Goal: Check status: Check status

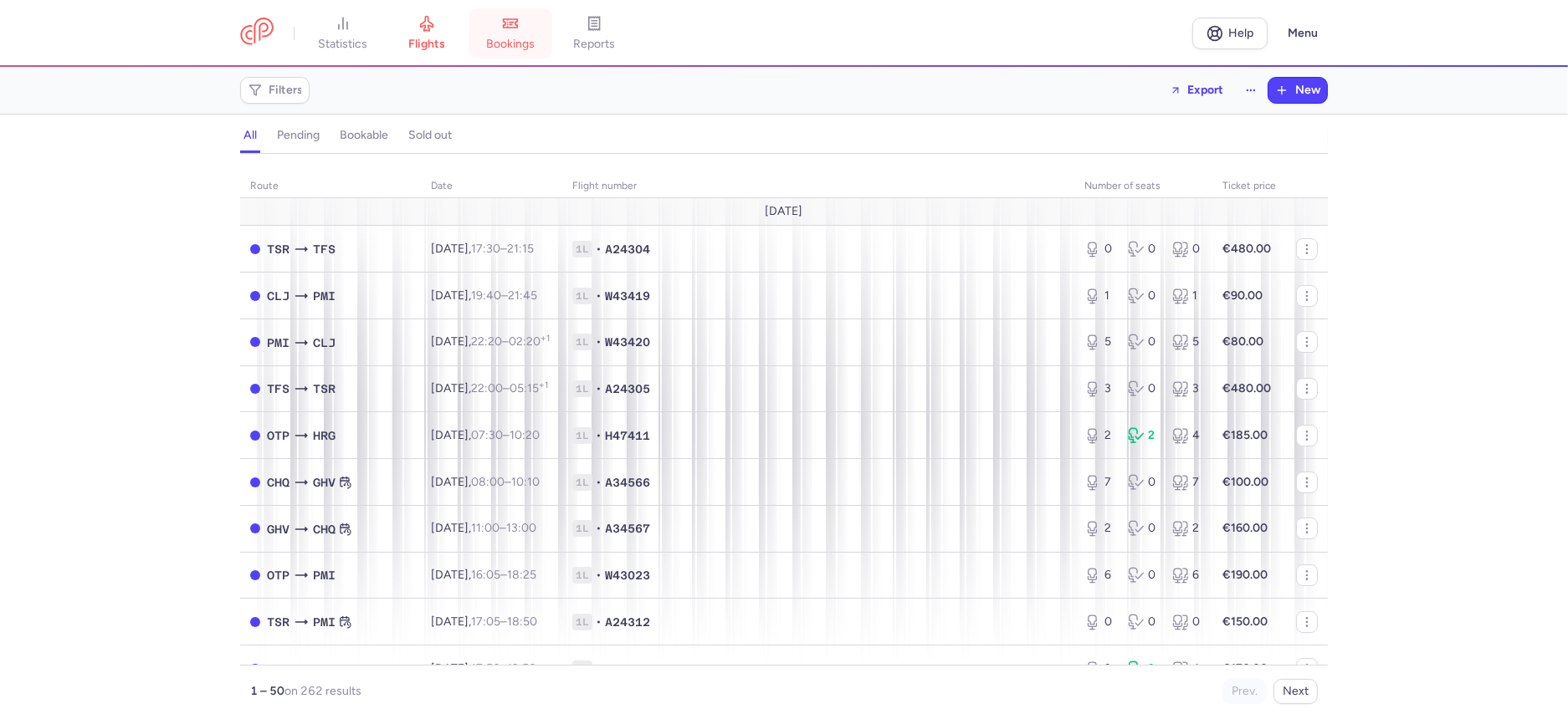
click at [519, 38] on span "bookings" at bounding box center [510, 44] width 48 height 16
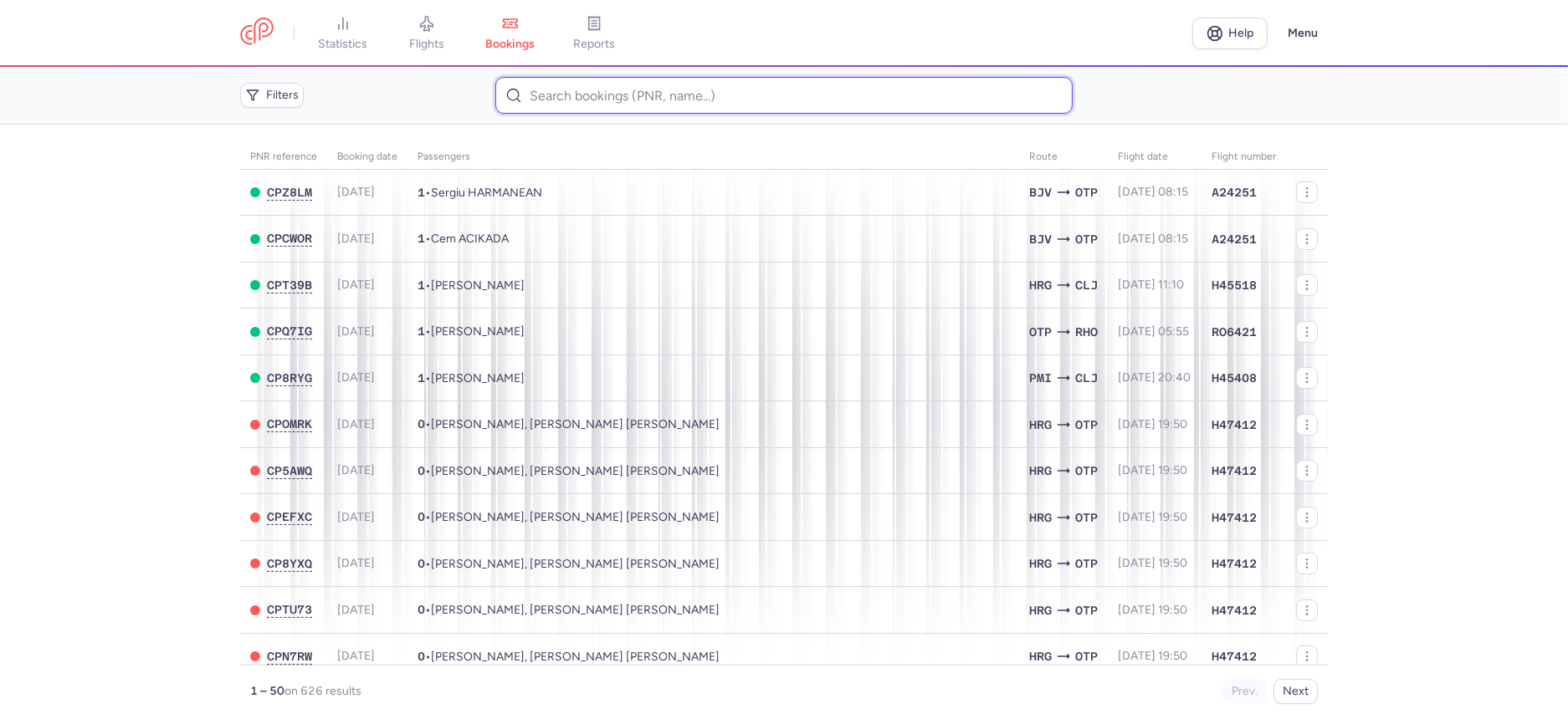
click at [539, 97] on input at bounding box center [784, 95] width 576 height 36
paste input "CPDXD2"
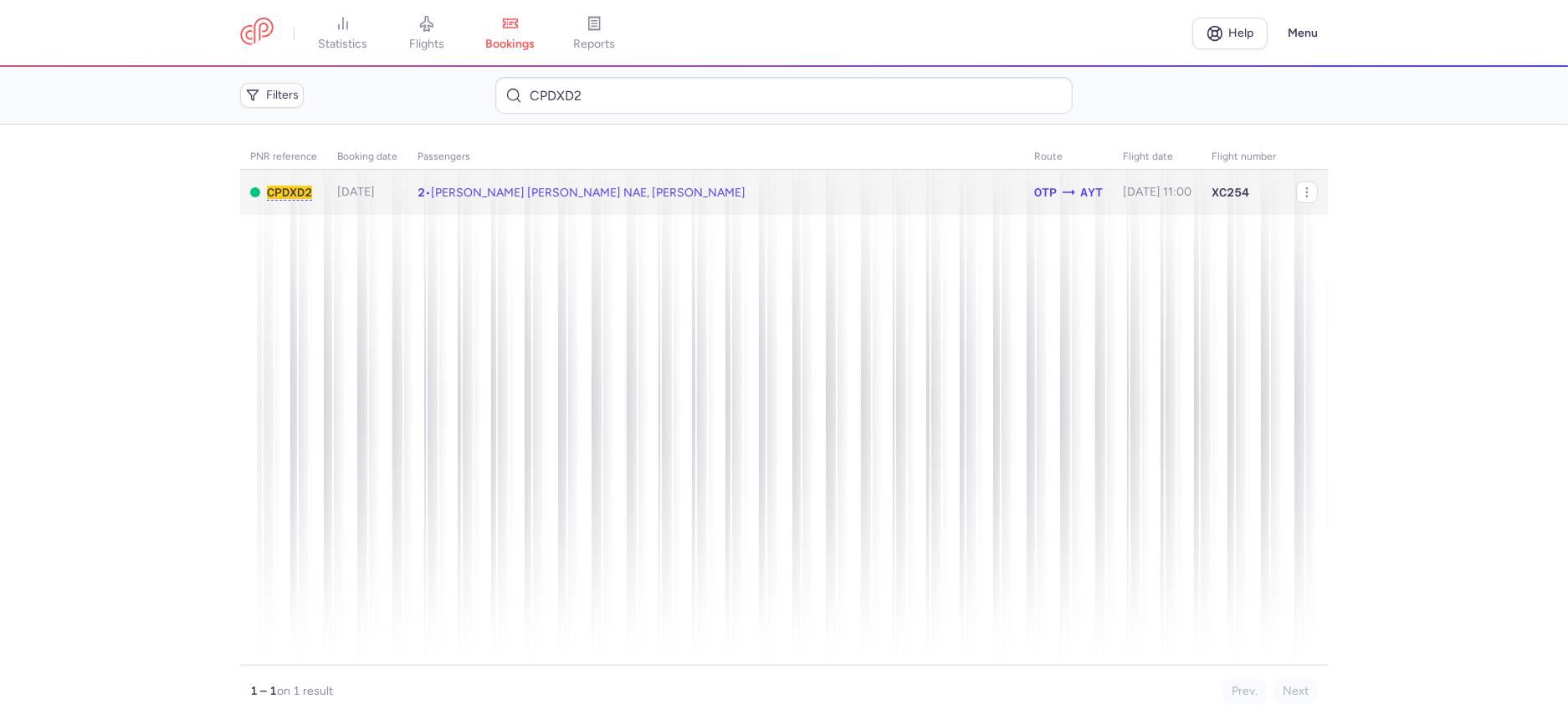
click at [488, 194] on span "[PERSON_NAME] [PERSON_NAME] NAE, [PERSON_NAME]" at bounding box center [587, 193] width 315 height 15
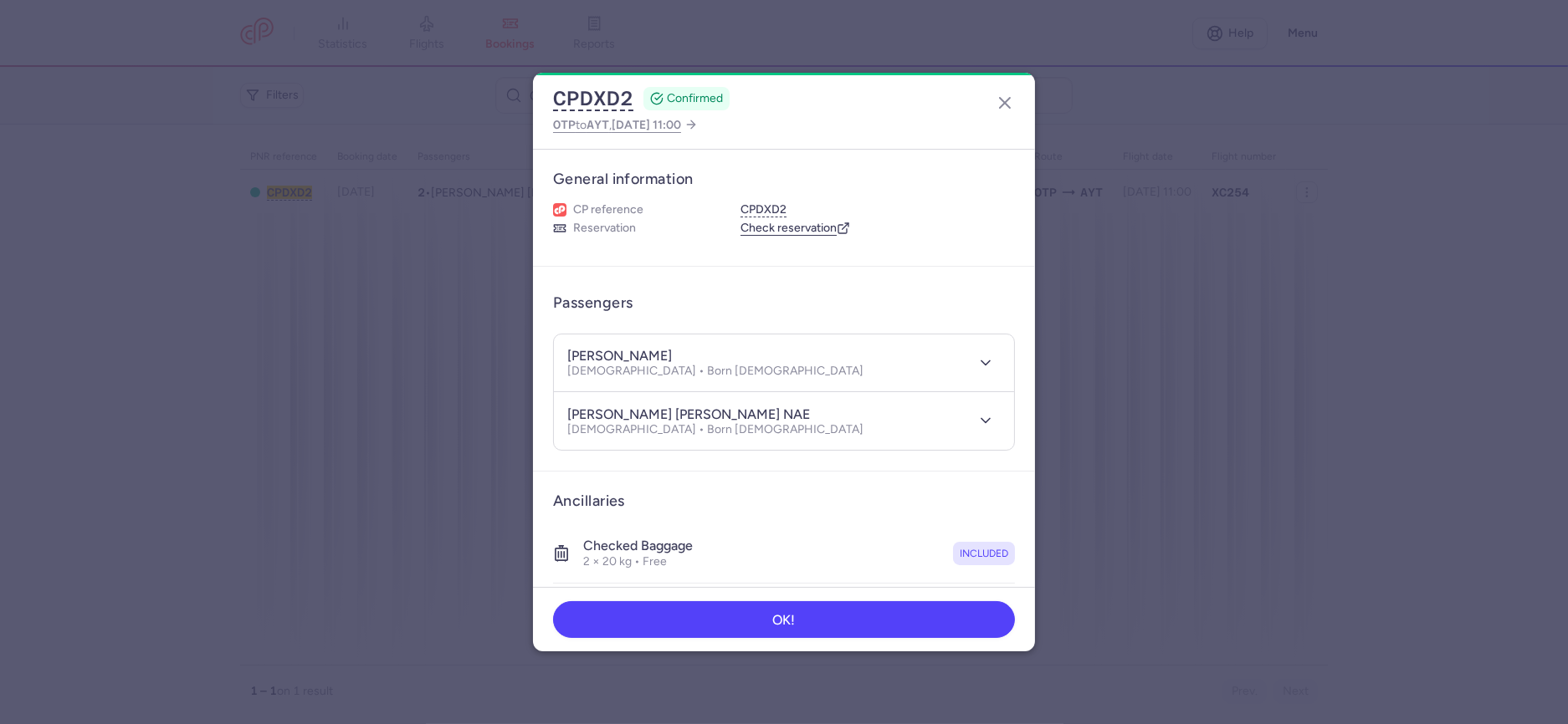
click at [407, 428] on dialog "CPDXD2 CONFIRMED OTP to AYT , [DATE] 11:00 General information CP reference CPD…" at bounding box center [784, 363] width 1514 height 580
click at [999, 114] on button "button" at bounding box center [1004, 102] width 26 height 26
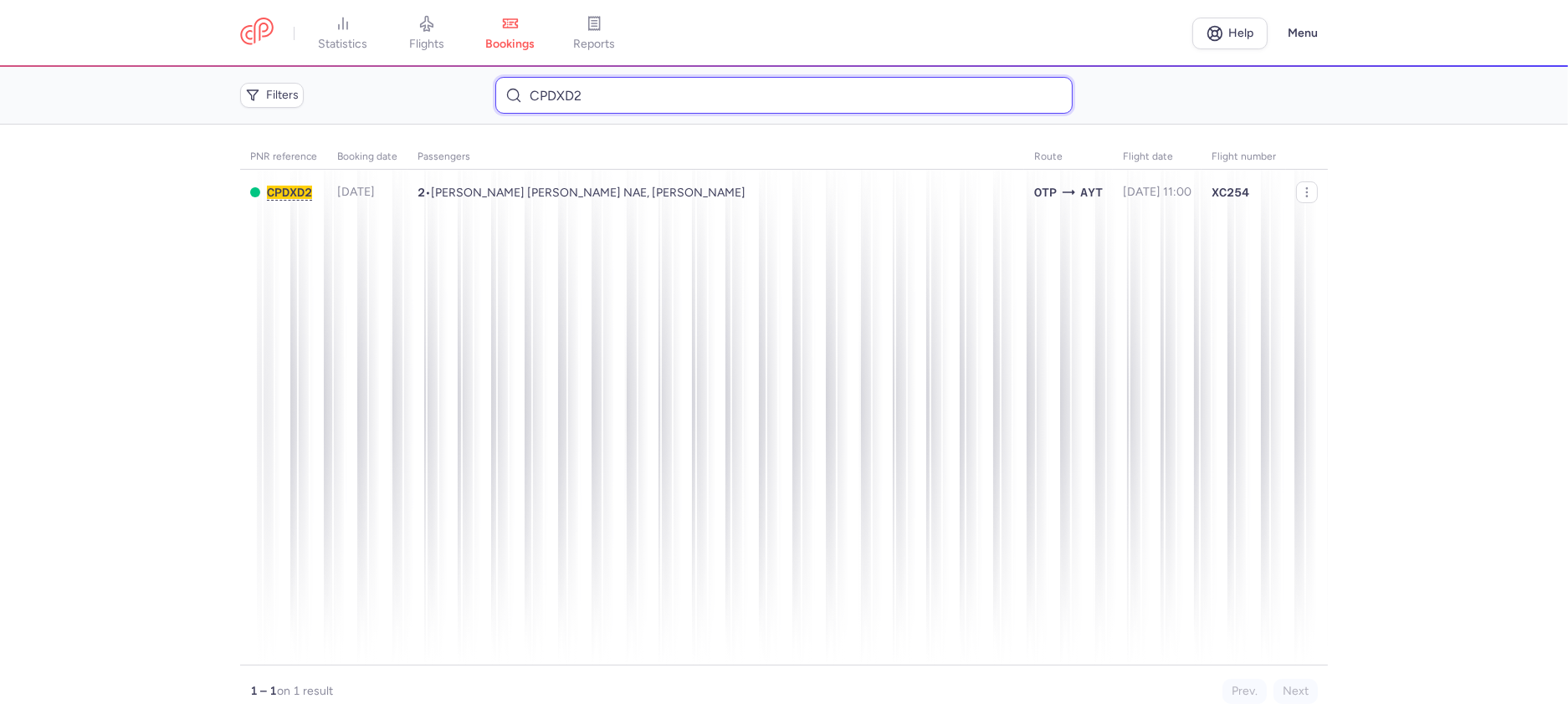
drag, startPoint x: 608, startPoint y: 96, endPoint x: 306, endPoint y: 100, distance: 302.0
click at [335, 100] on div "Filters CPDXD2" at bounding box center [784, 95] width 1101 height 50
paste input "UTWC"
type input "CPUTWC"
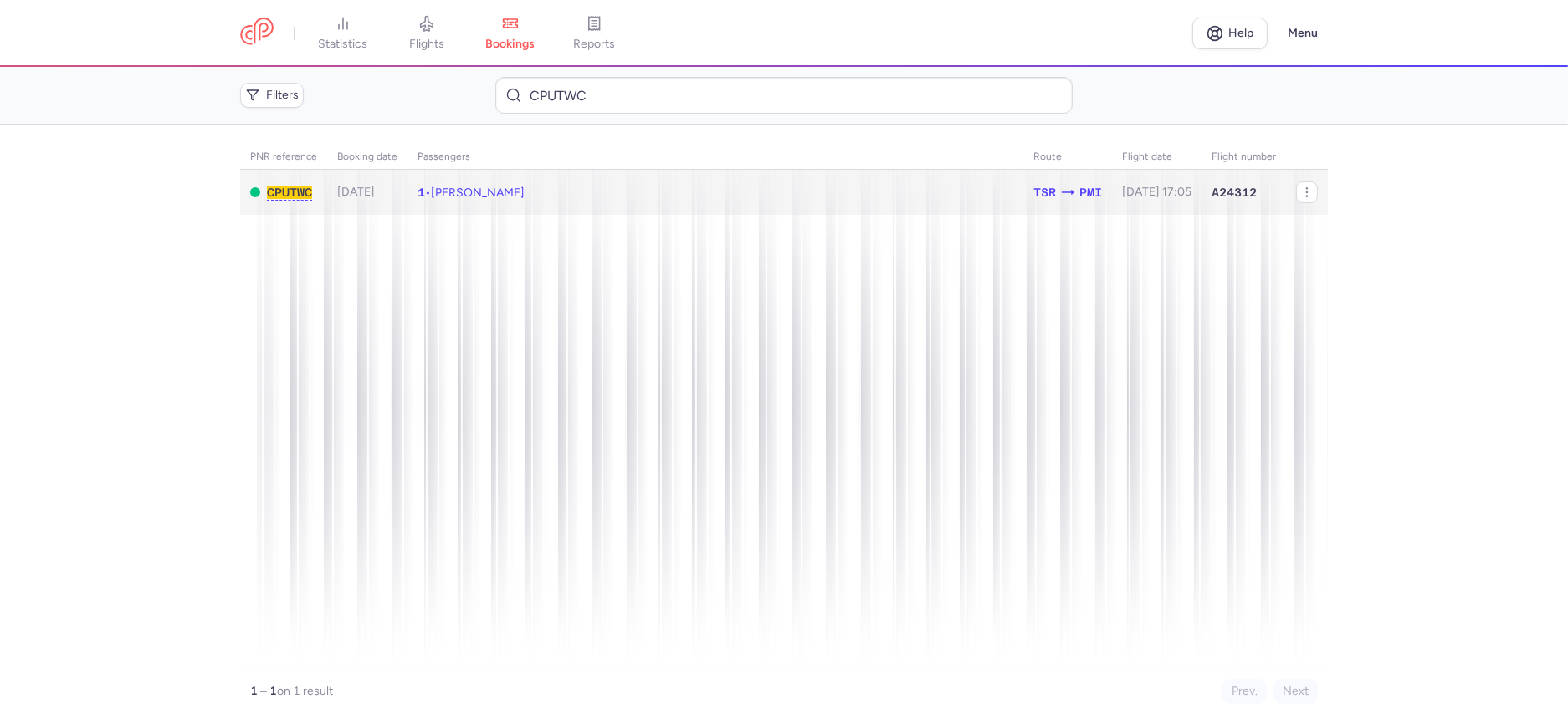
click at [482, 193] on span "[PERSON_NAME]" at bounding box center [477, 193] width 94 height 15
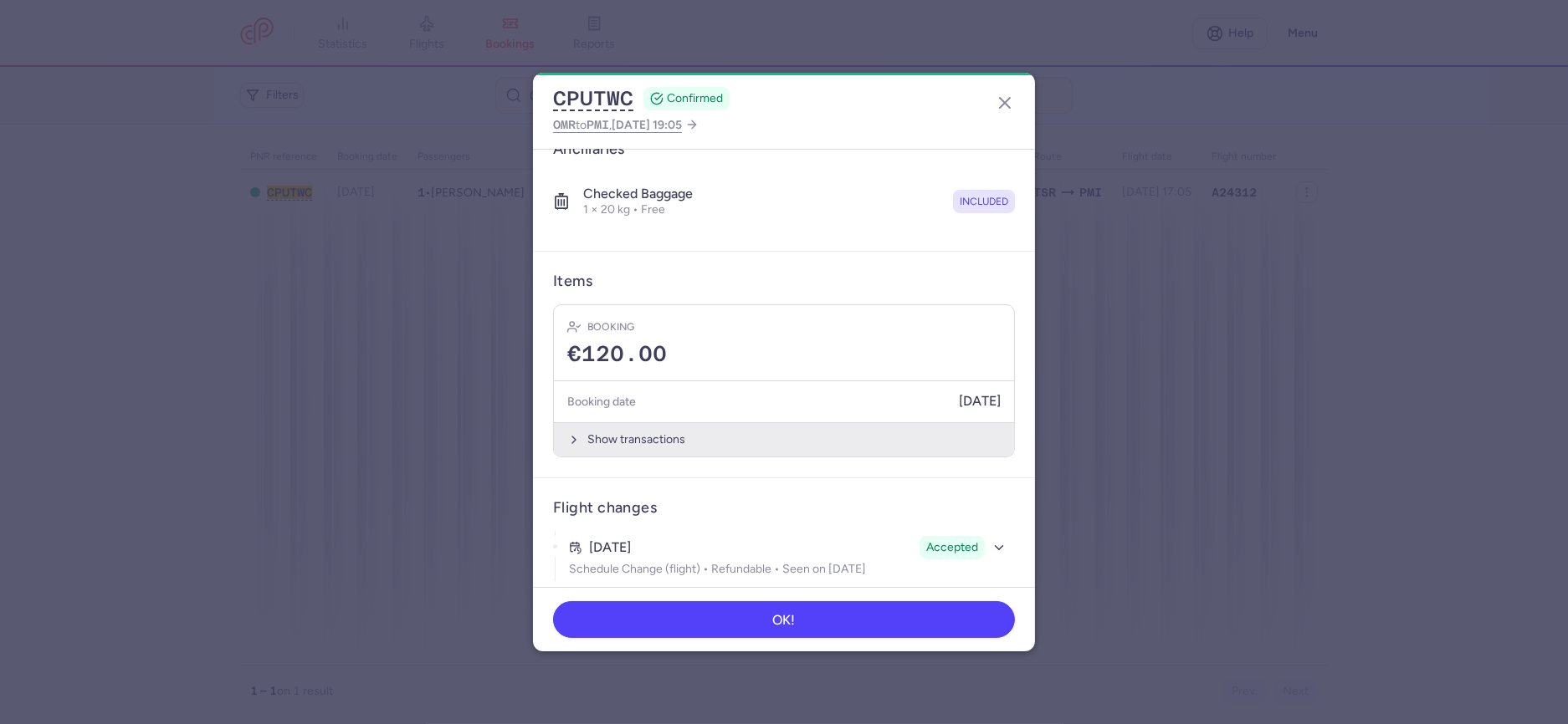
scroll to position [305, 0]
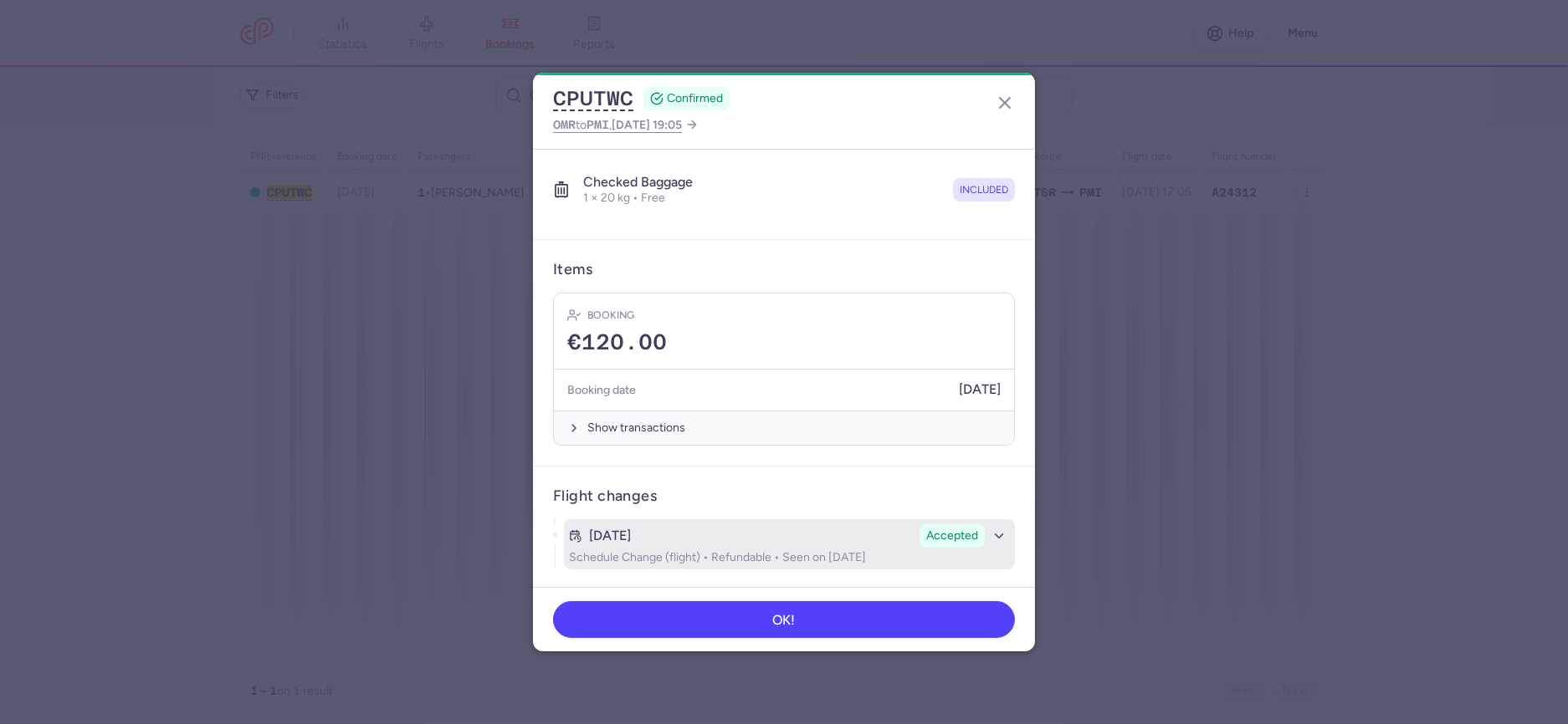
click at [992, 538] on icon "button" at bounding box center [999, 536] width 16 height 16
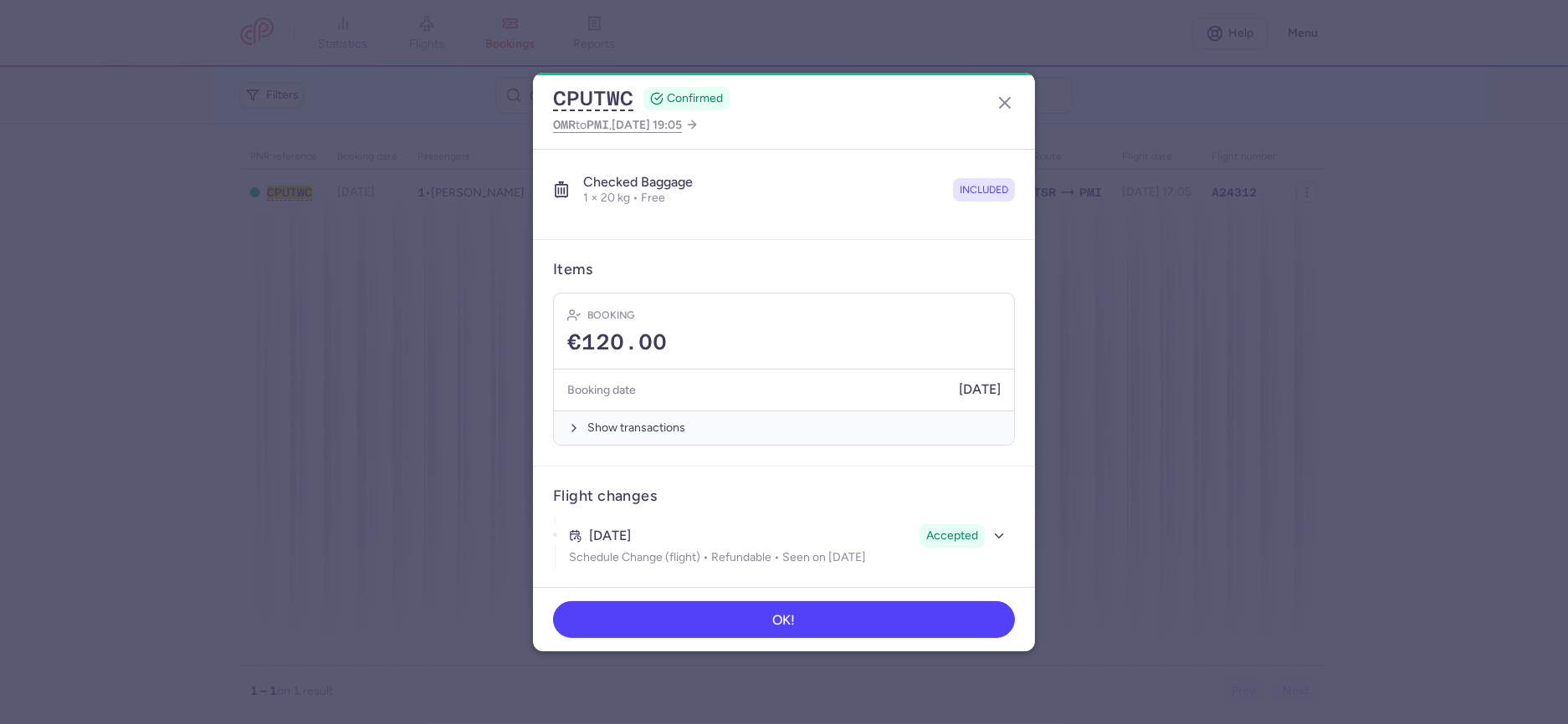
scroll to position [0, 0]
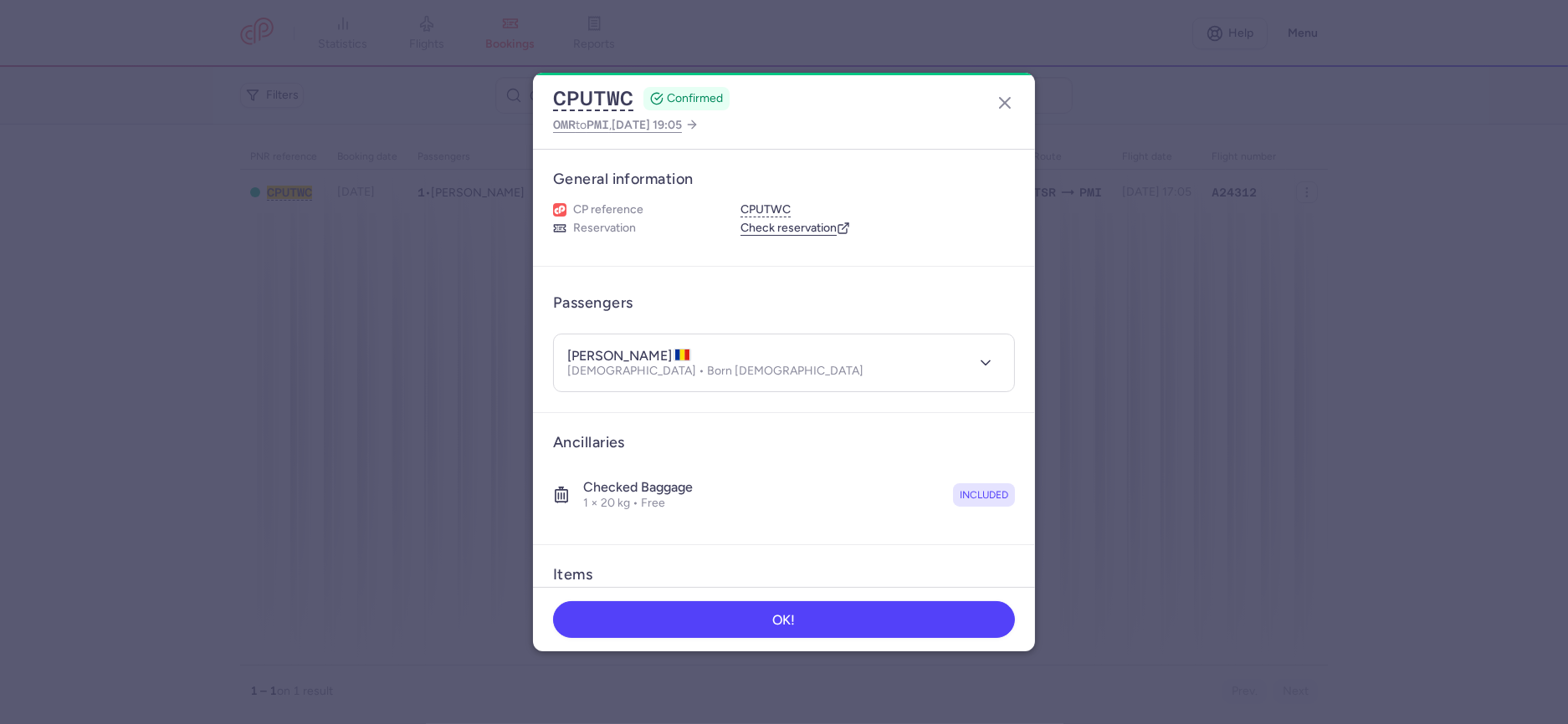
click at [389, 502] on dialog "CPUTWC CONFIRMED OMR to PMI , [DATE] 19:05 General information CP reference CPU…" at bounding box center [784, 363] width 1514 height 580
click at [1010, 107] on line "button" at bounding box center [1004, 102] width 10 height 10
